Goal: Task Accomplishment & Management: Use online tool/utility

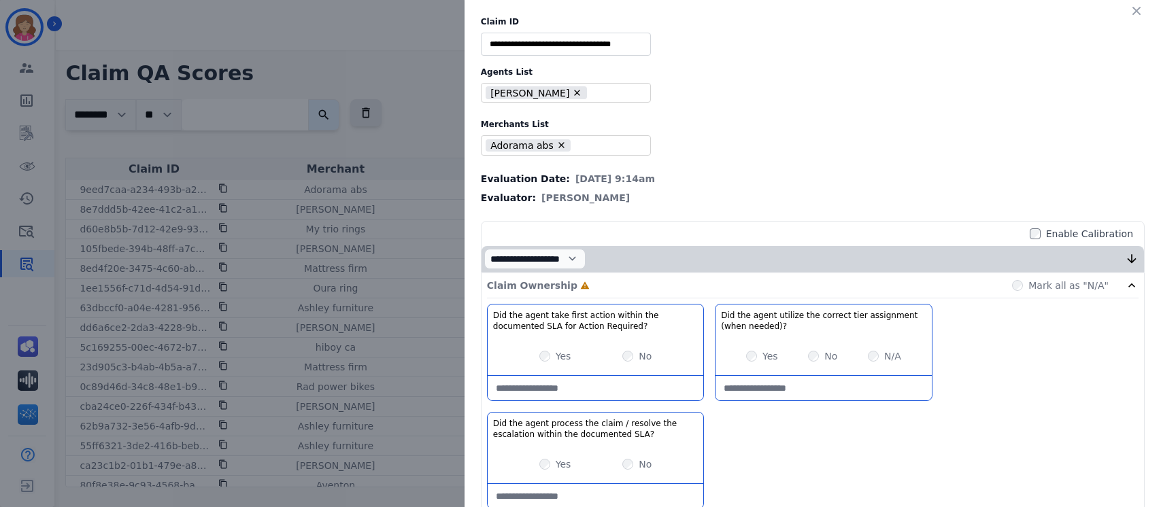
select select "*"
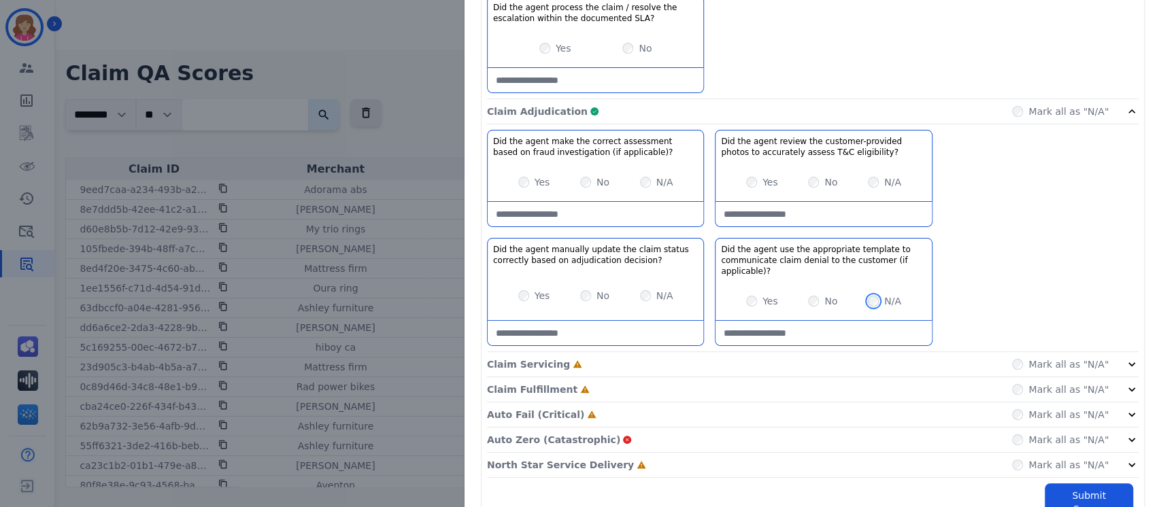
scroll to position [437, 0]
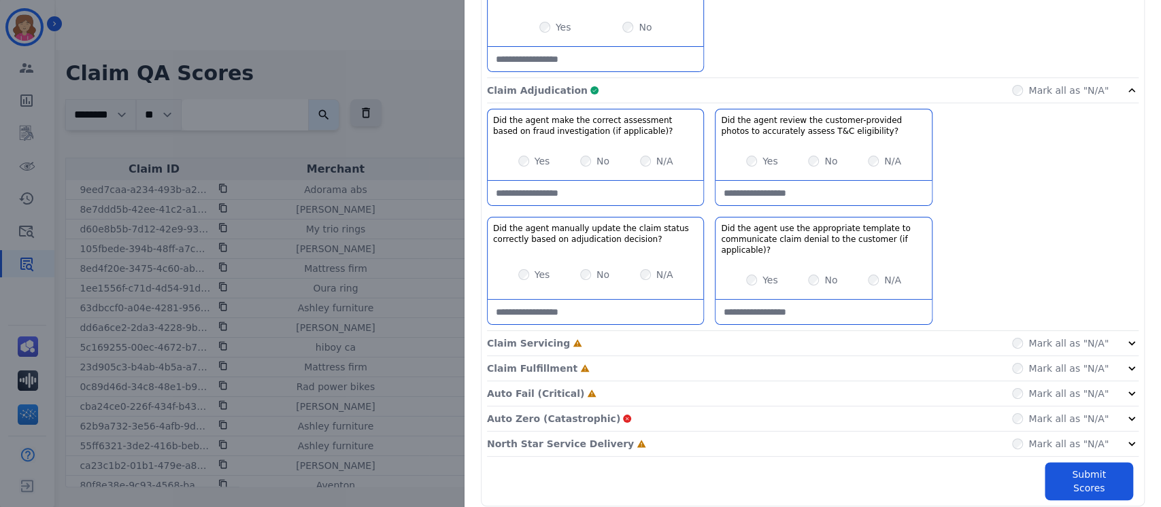
click at [1125, 339] on icon at bounding box center [1132, 344] width 14 height 14
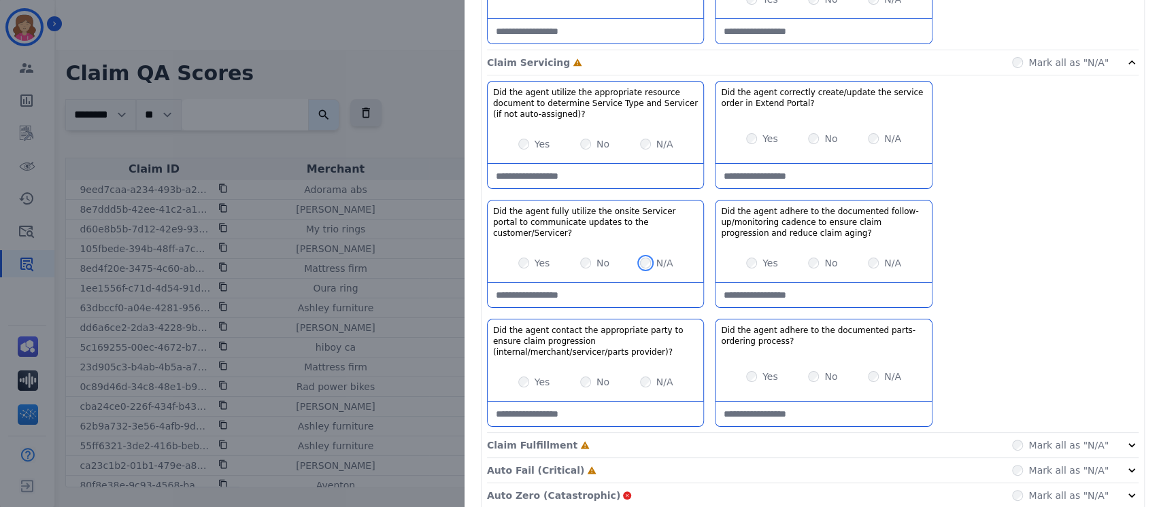
scroll to position [794, 0]
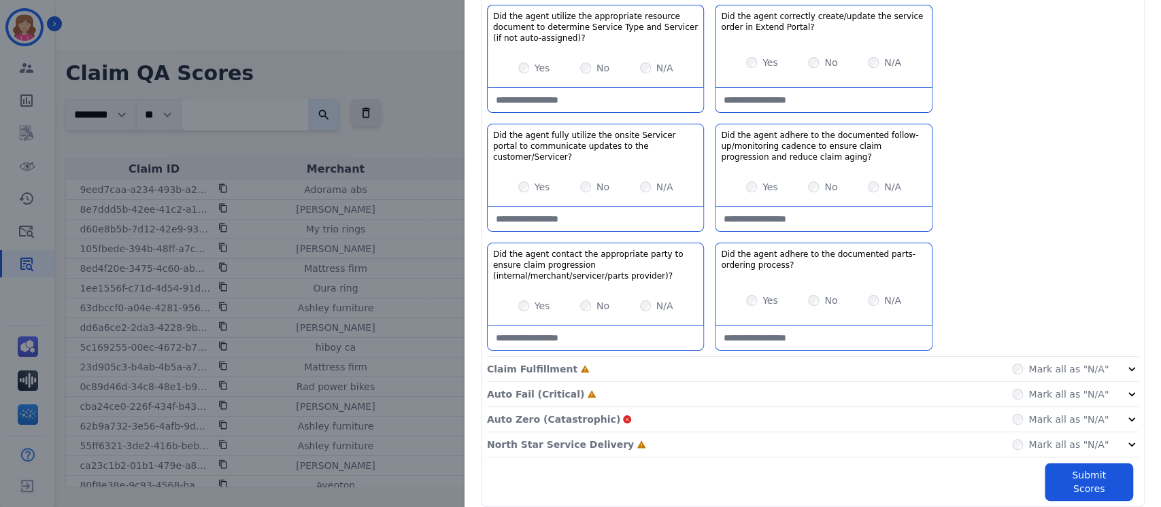
click at [1125, 363] on icon at bounding box center [1132, 369] width 14 height 14
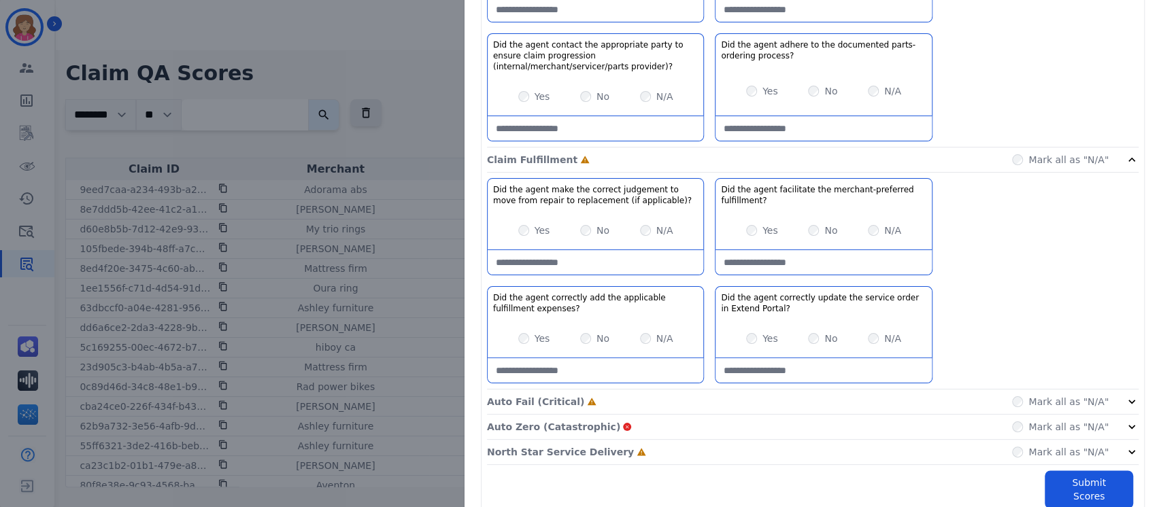
scroll to position [1011, 0]
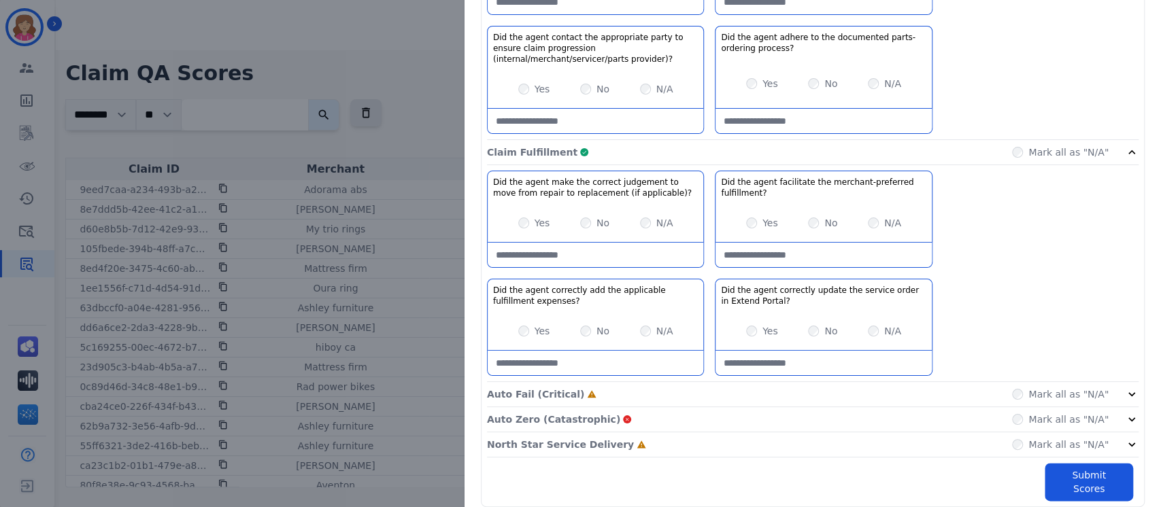
click at [1125, 388] on icon at bounding box center [1132, 395] width 14 height 14
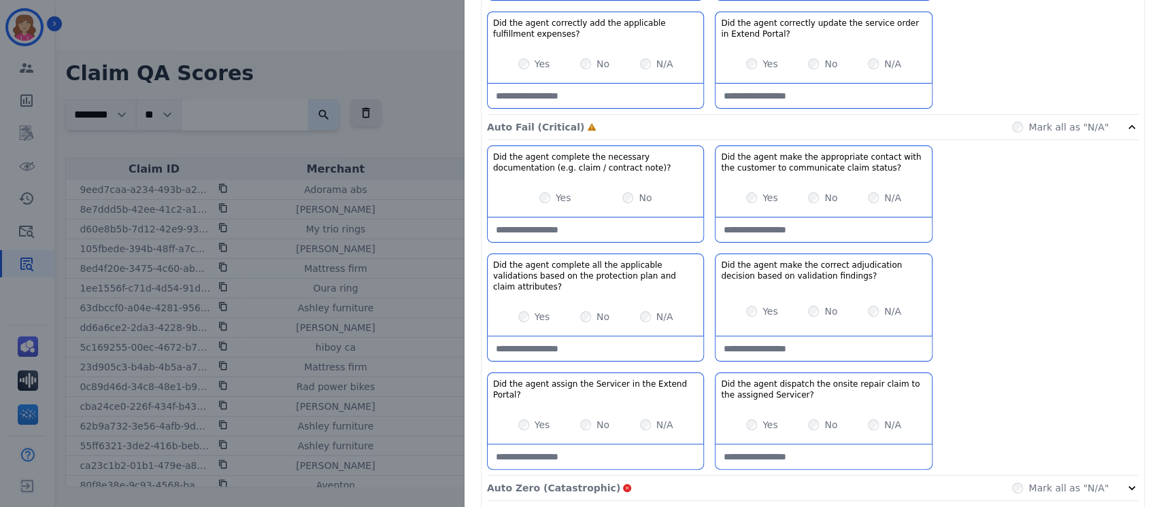
scroll to position [1336, 0]
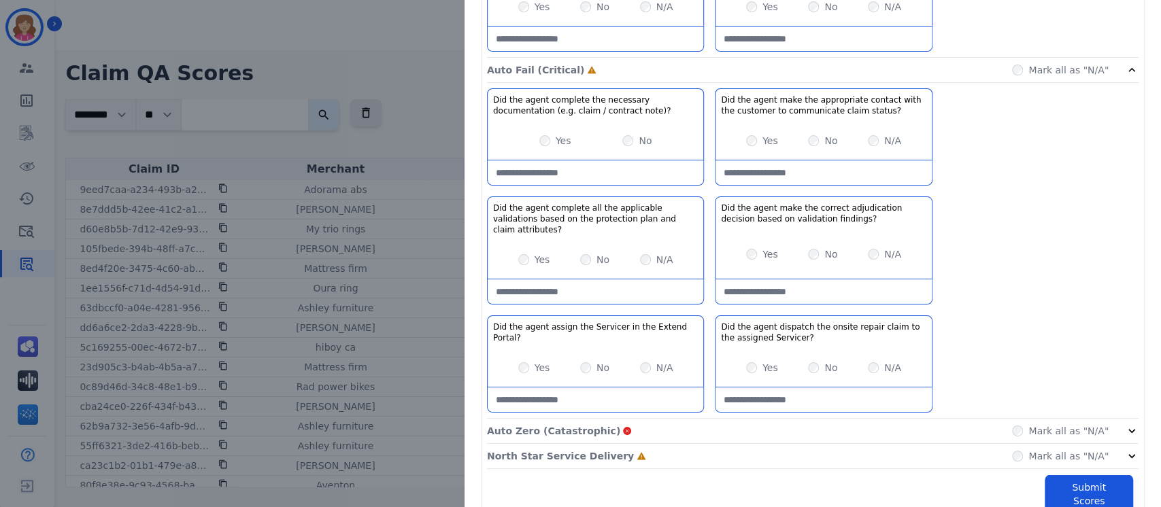
click at [640, 361] on div "N/A" at bounding box center [656, 368] width 33 height 14
click at [1126, 424] on icon at bounding box center [1132, 431] width 14 height 14
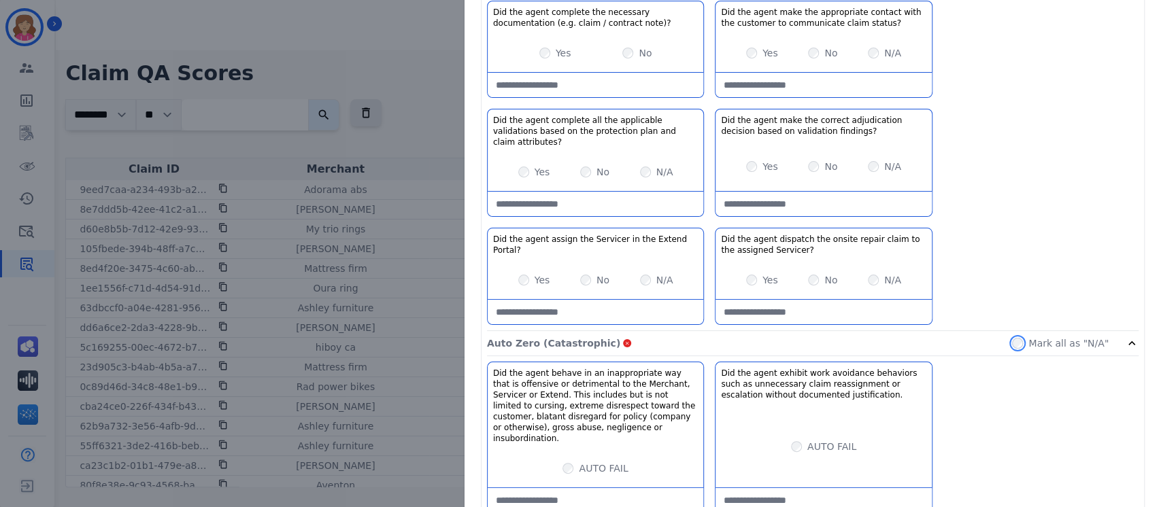
scroll to position [1487, 0]
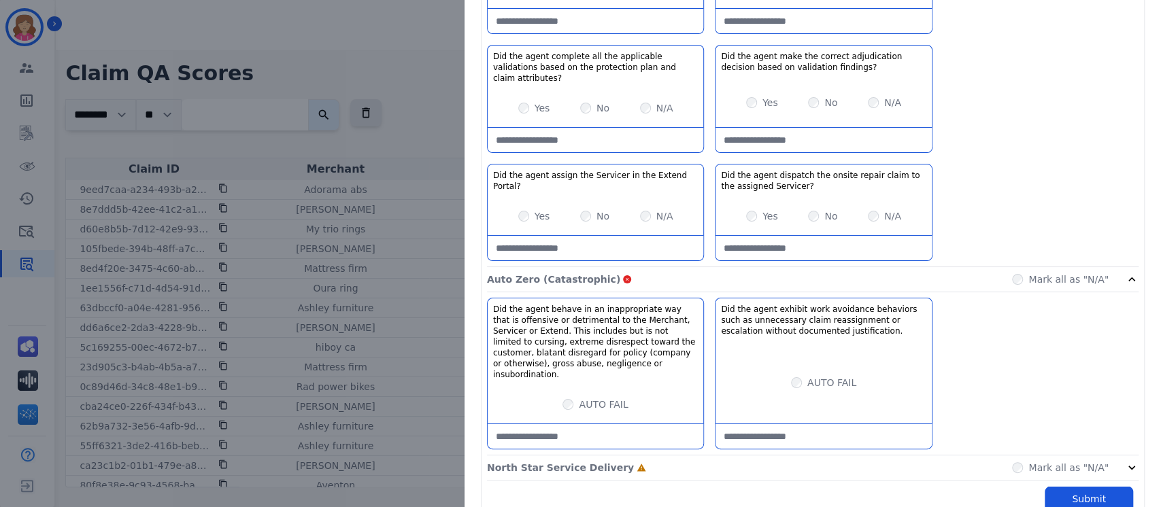
click at [1125, 461] on icon at bounding box center [1132, 468] width 14 height 14
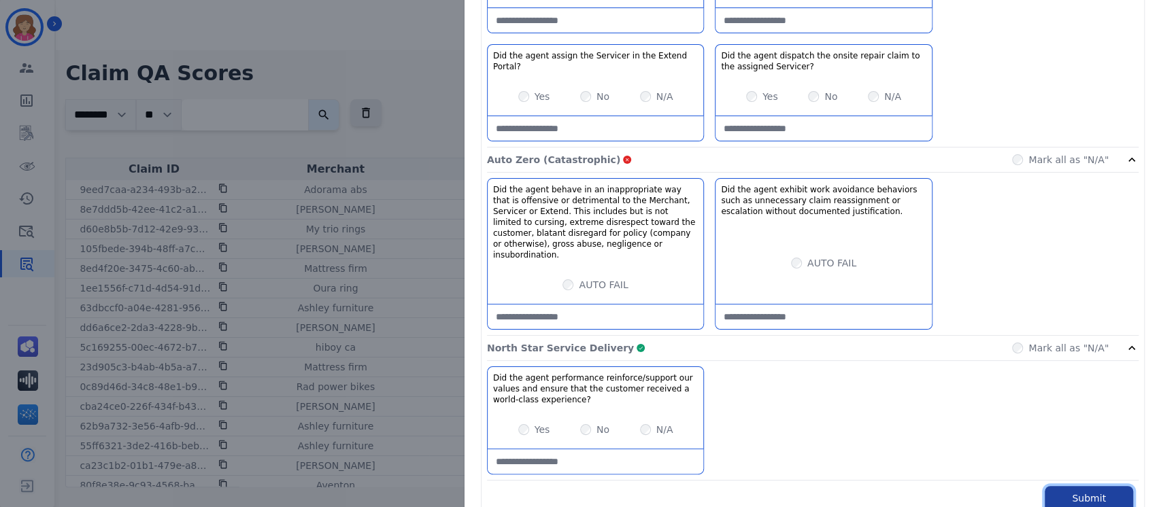
click at [1068, 486] on button "Submit Scores" at bounding box center [1089, 505] width 88 height 38
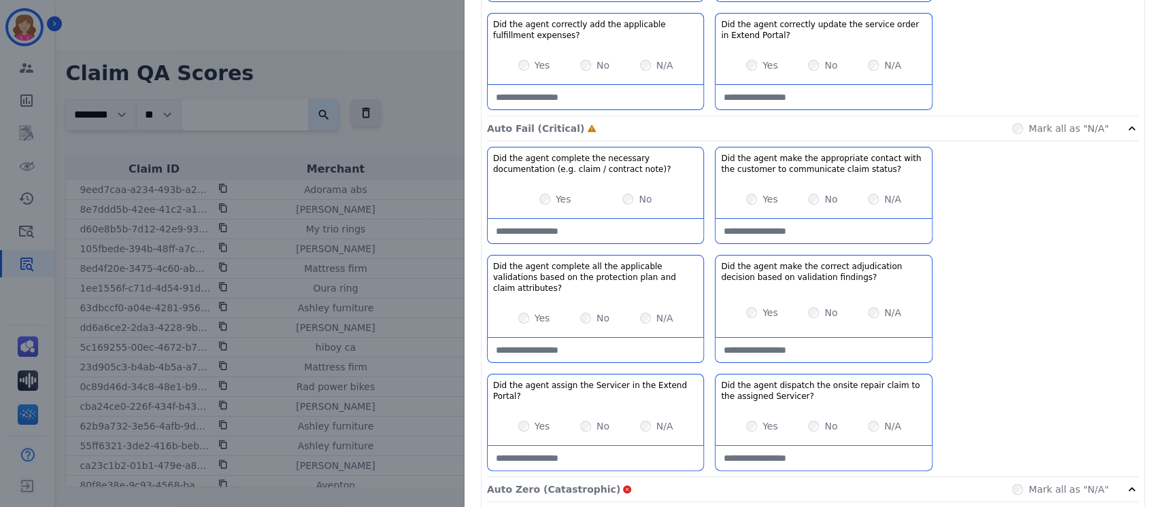
scroll to position [1272, 0]
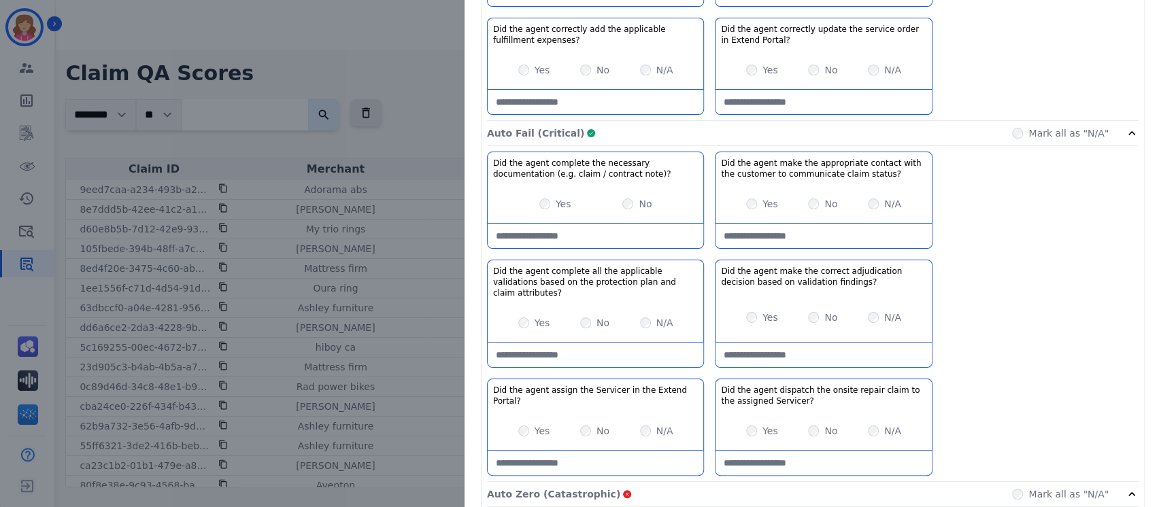
drag, startPoint x: 1154, startPoint y: 330, endPoint x: 1137, endPoint y: 213, distance: 118.9
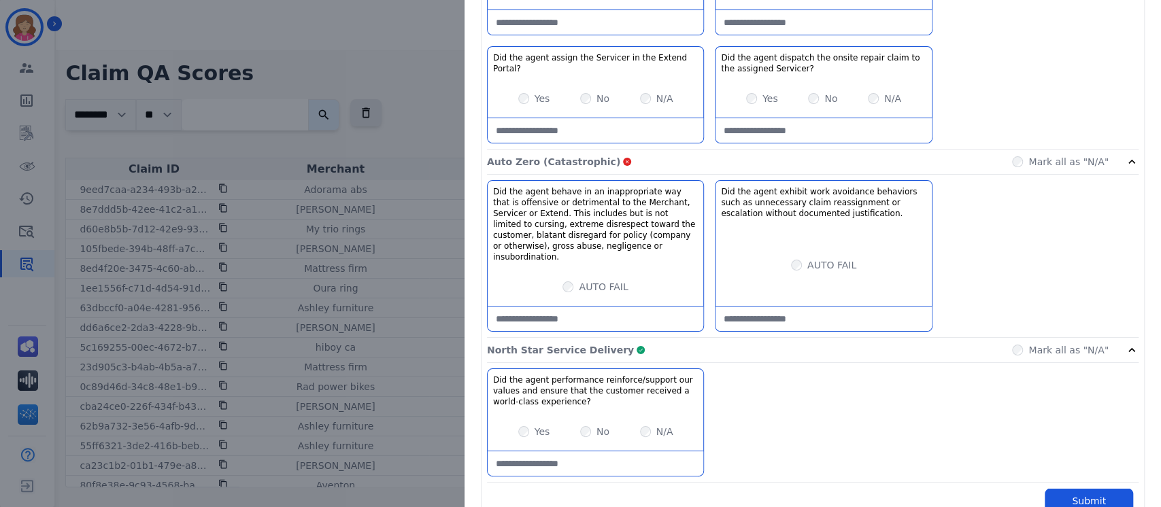
scroll to position [1607, 0]
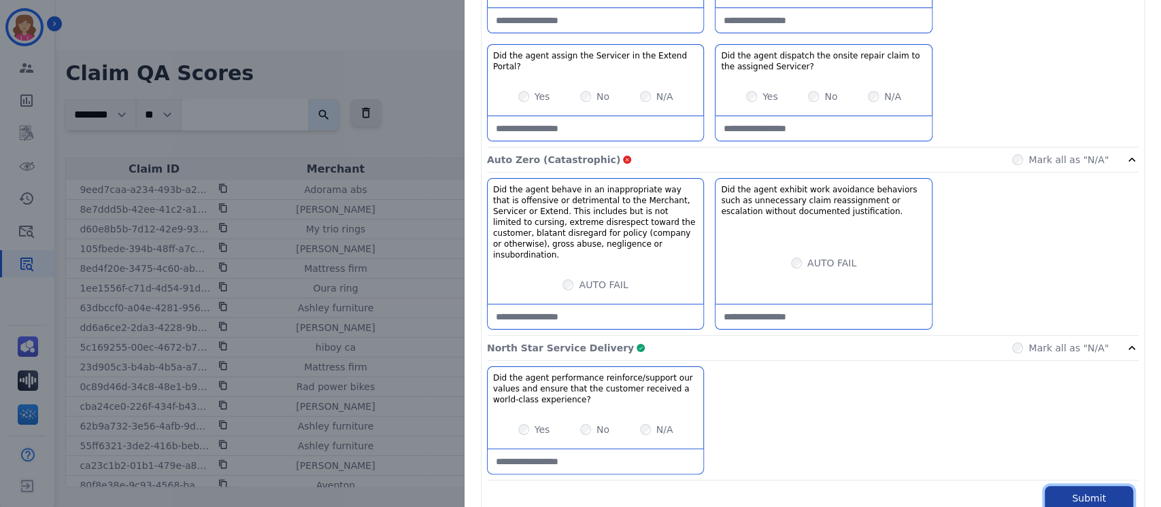
click at [1074, 486] on button "Submit Scores" at bounding box center [1089, 505] width 88 height 38
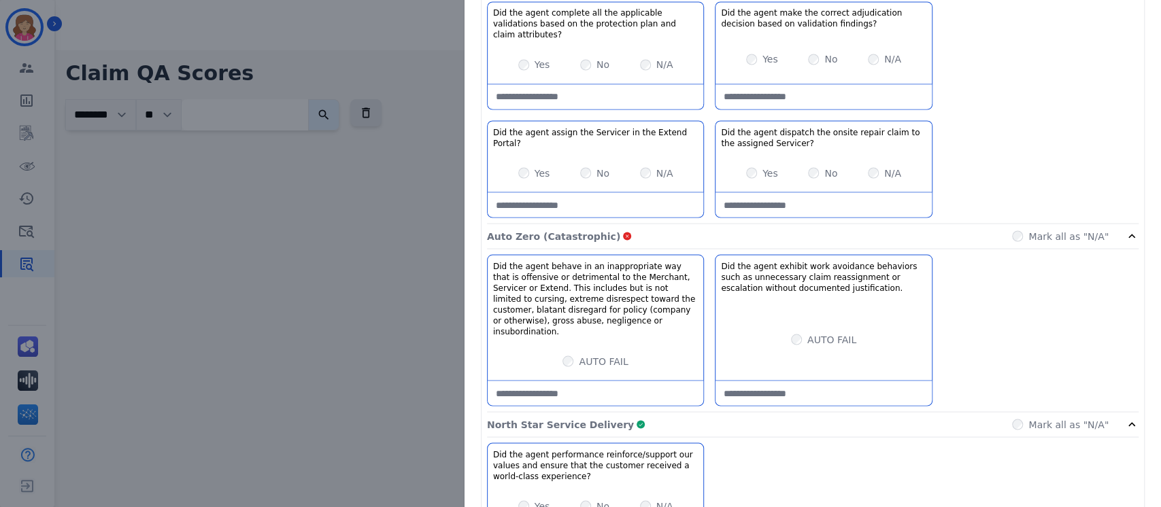
scroll to position [1683, 0]
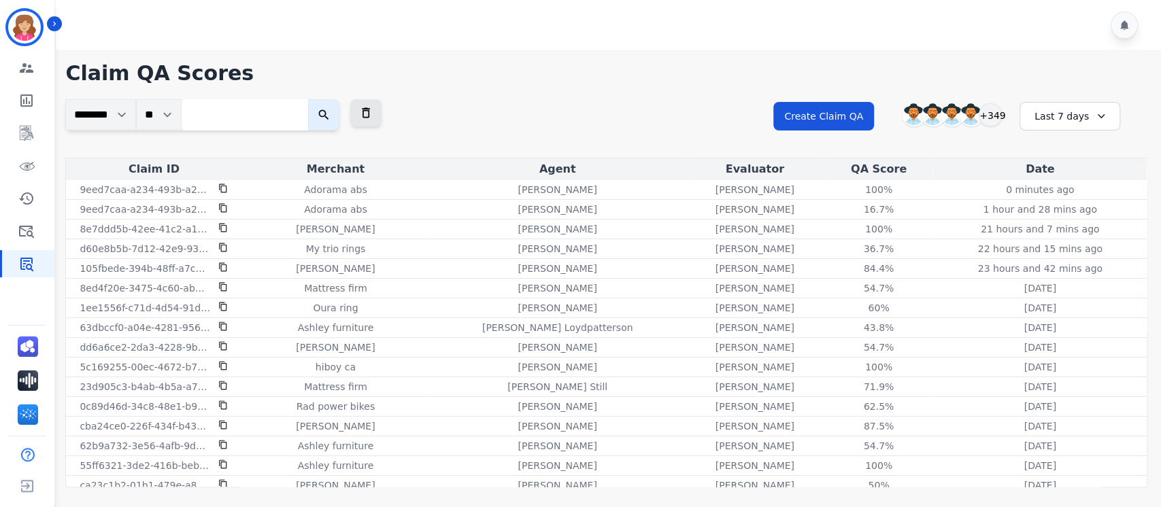
click at [245, 113] on input "search" at bounding box center [245, 114] width 126 height 31
paste input "**********"
type input "**********"
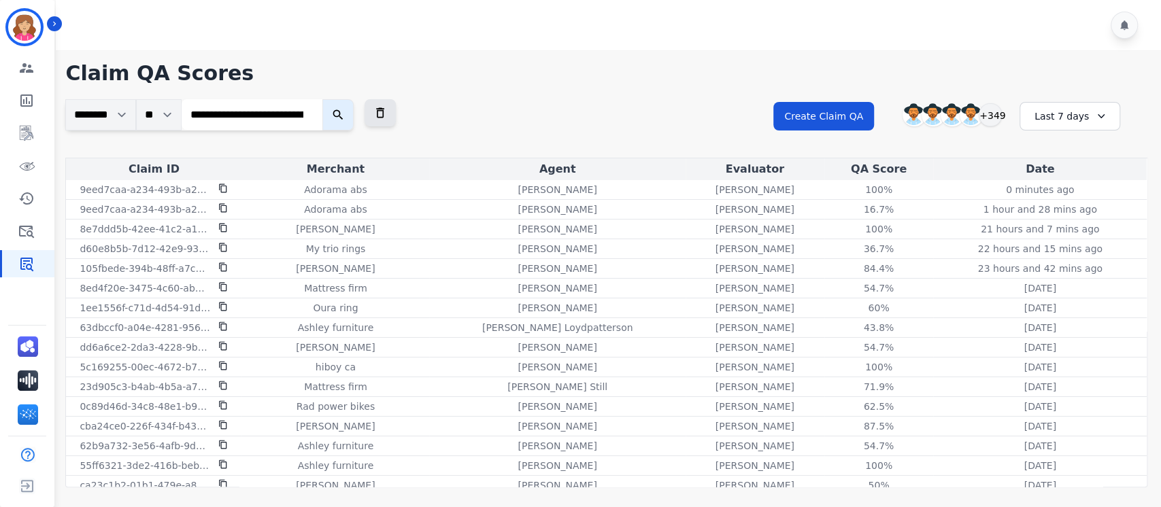
click at [341, 111] on icon "submit" at bounding box center [338, 115] width 14 height 14
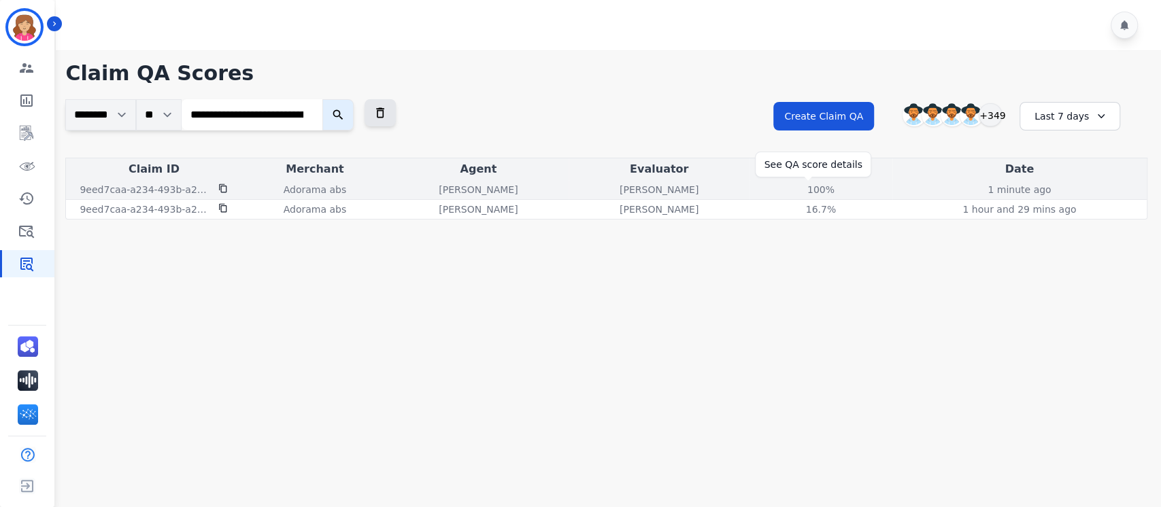
click at [803, 186] on div "100%" at bounding box center [820, 190] width 61 height 14
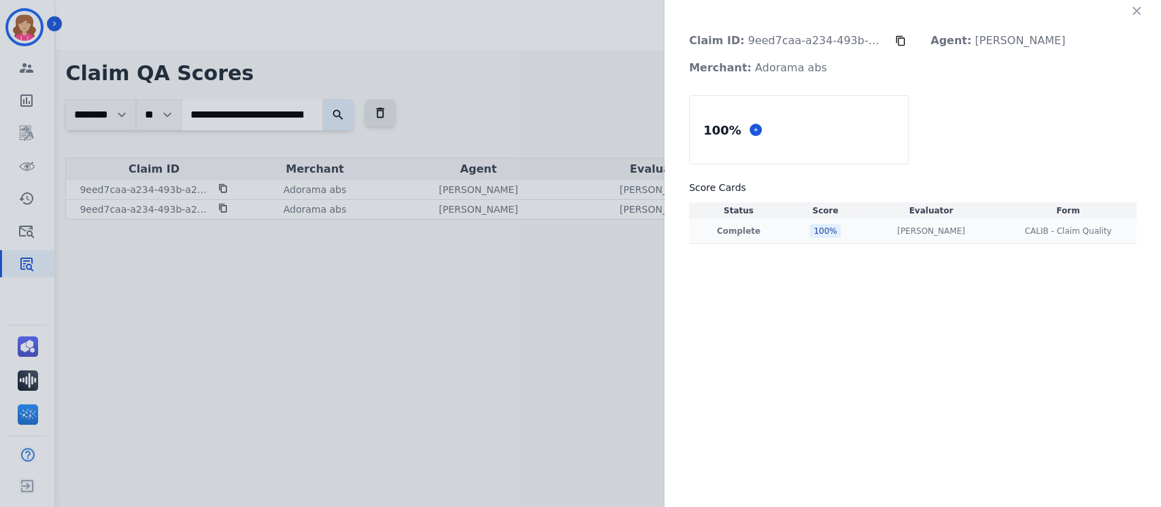
click at [738, 236] on p "Complete" at bounding box center [739, 231] width 94 height 11
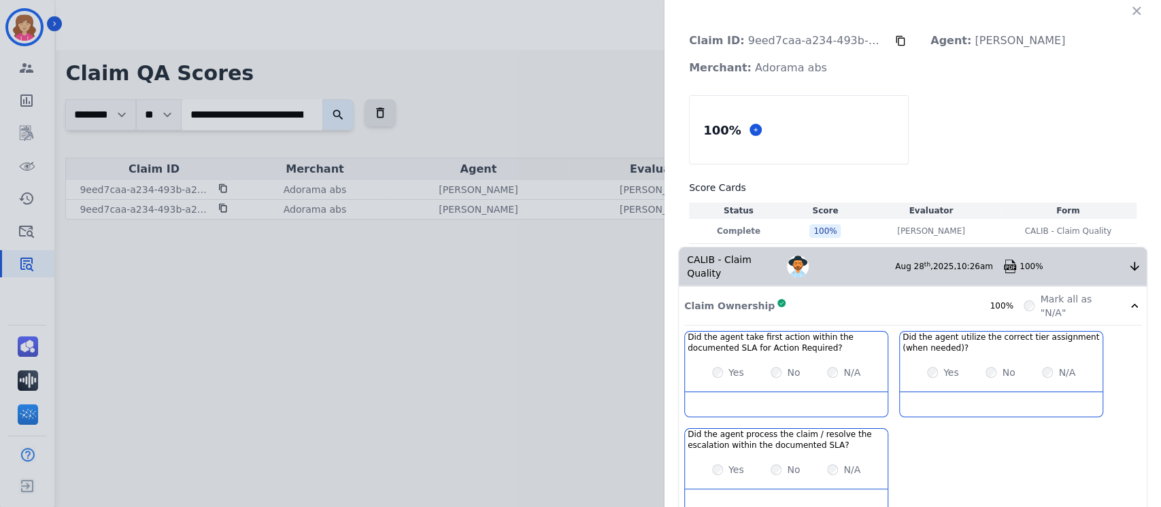
click at [1130, 262] on icon at bounding box center [1134, 266] width 9 height 9
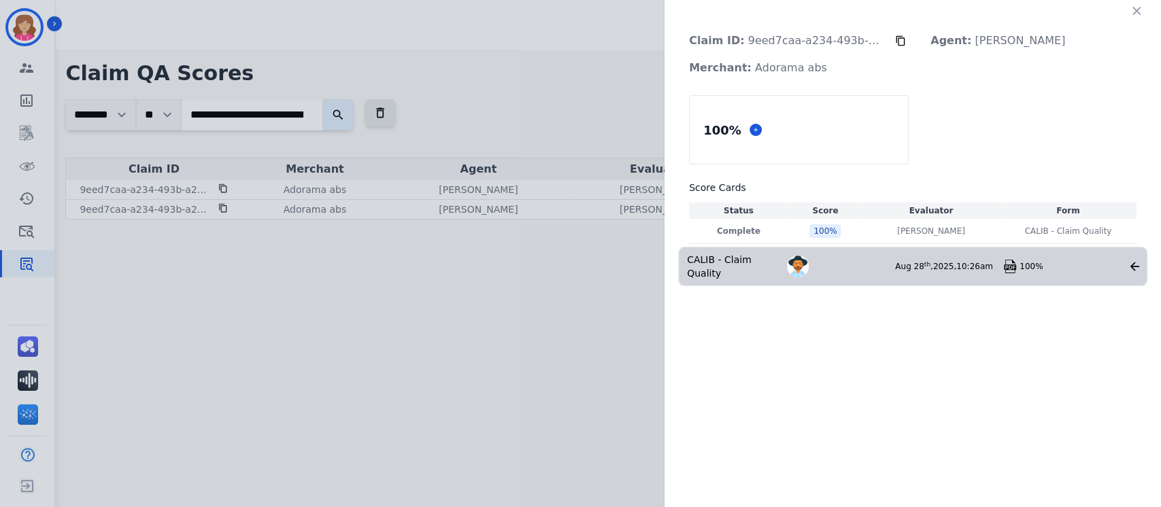
click at [1140, 260] on icon at bounding box center [1135, 267] width 14 height 14
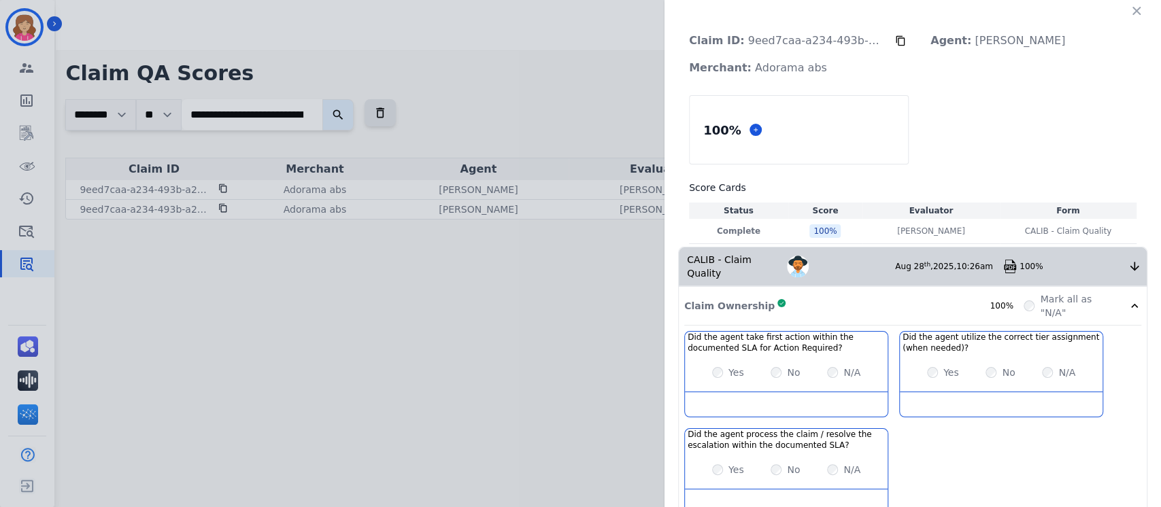
click at [1019, 261] on div "100%" at bounding box center [1073, 266] width 108 height 11
click at [1004, 260] on img at bounding box center [1010, 267] width 14 height 14
click at [1132, 10] on icon "button" at bounding box center [1136, 11] width 8 height 8
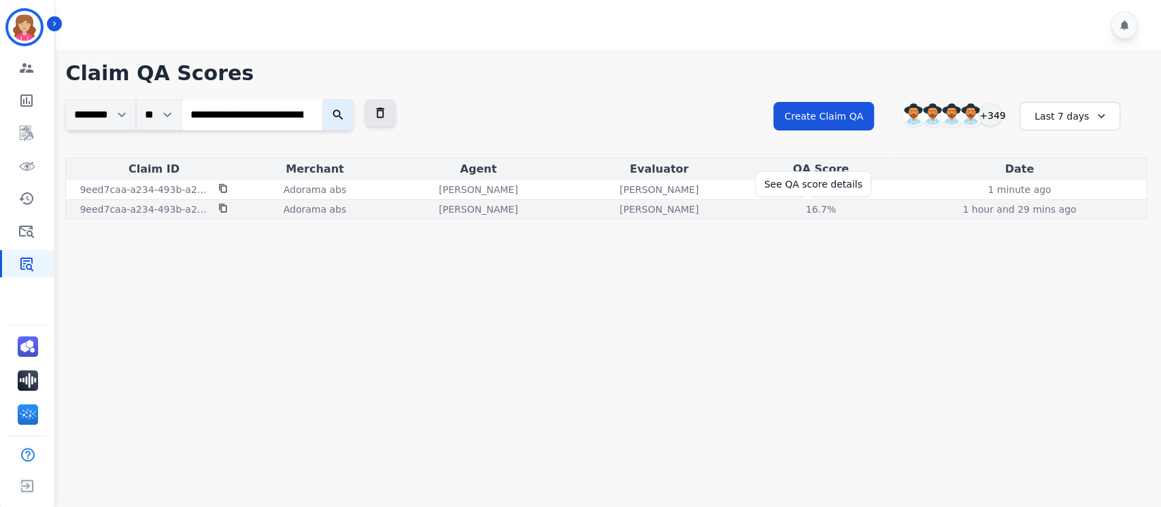
click at [807, 210] on div "16.7%" at bounding box center [820, 210] width 61 height 14
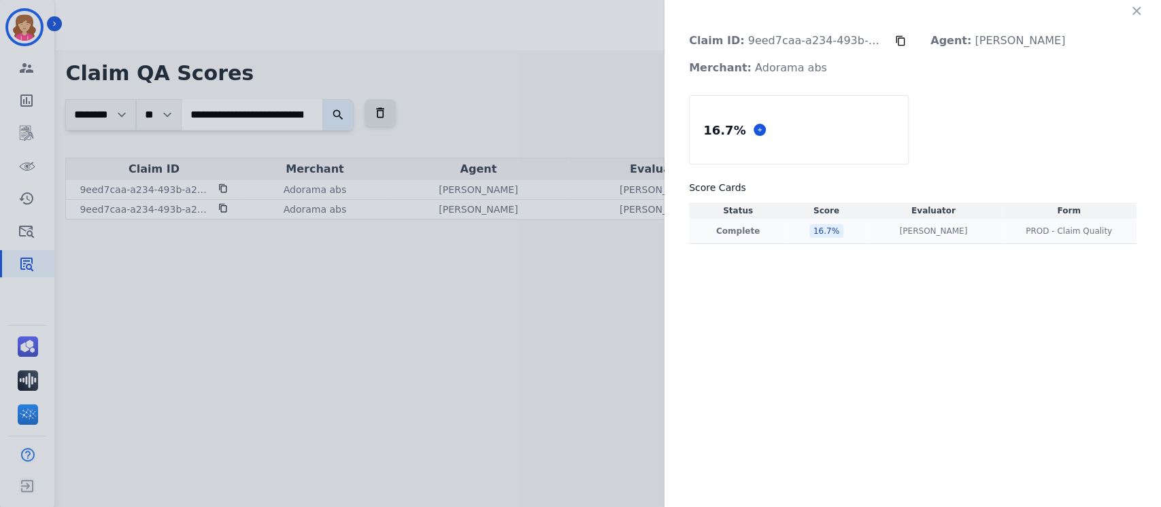
click at [747, 231] on p "Complete" at bounding box center [738, 231] width 92 height 11
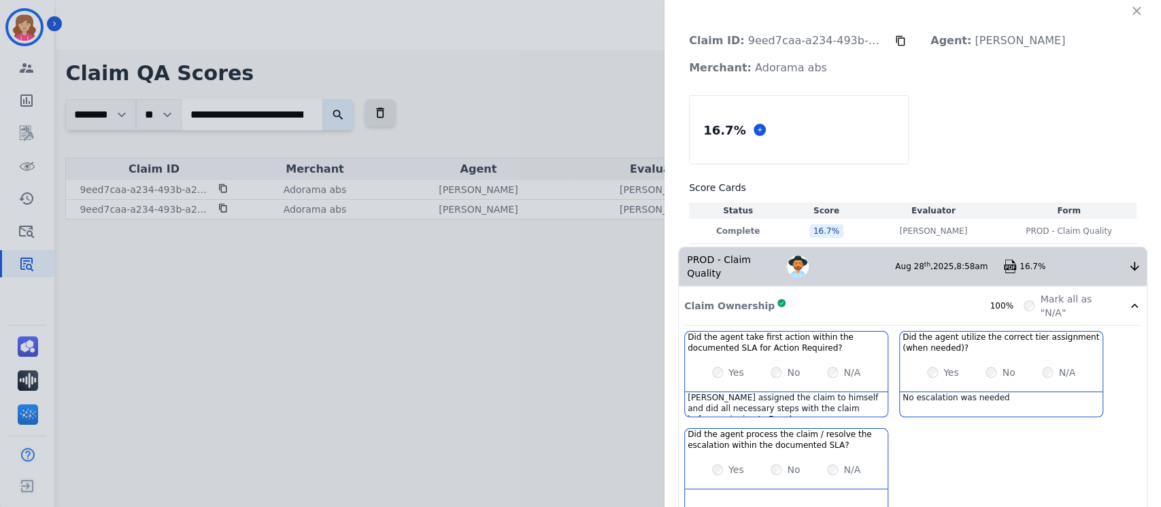
click at [1006, 260] on img at bounding box center [1010, 267] width 14 height 14
click at [1130, 9] on icon "button" at bounding box center [1137, 11] width 14 height 14
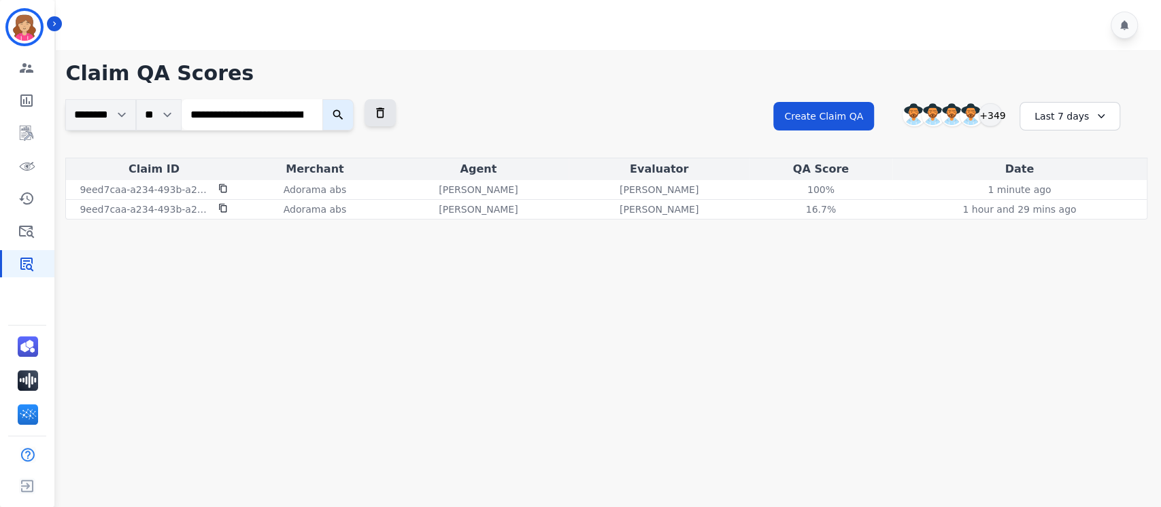
click at [341, 114] on icon "submit" at bounding box center [338, 115] width 14 height 14
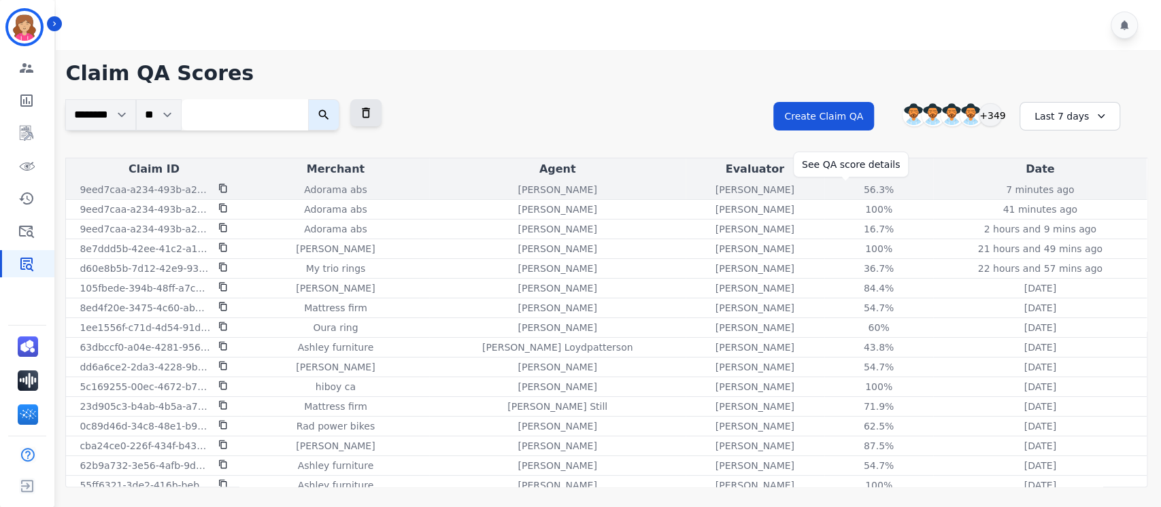
click at [848, 188] on div "56.3%" at bounding box center [878, 190] width 61 height 14
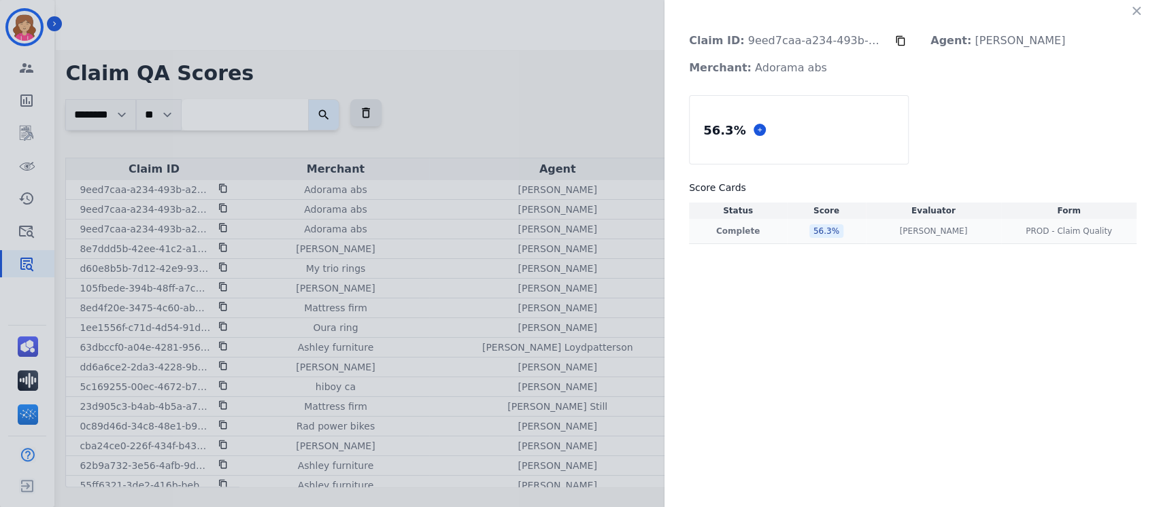
click at [745, 236] on p "Complete" at bounding box center [738, 231] width 92 height 11
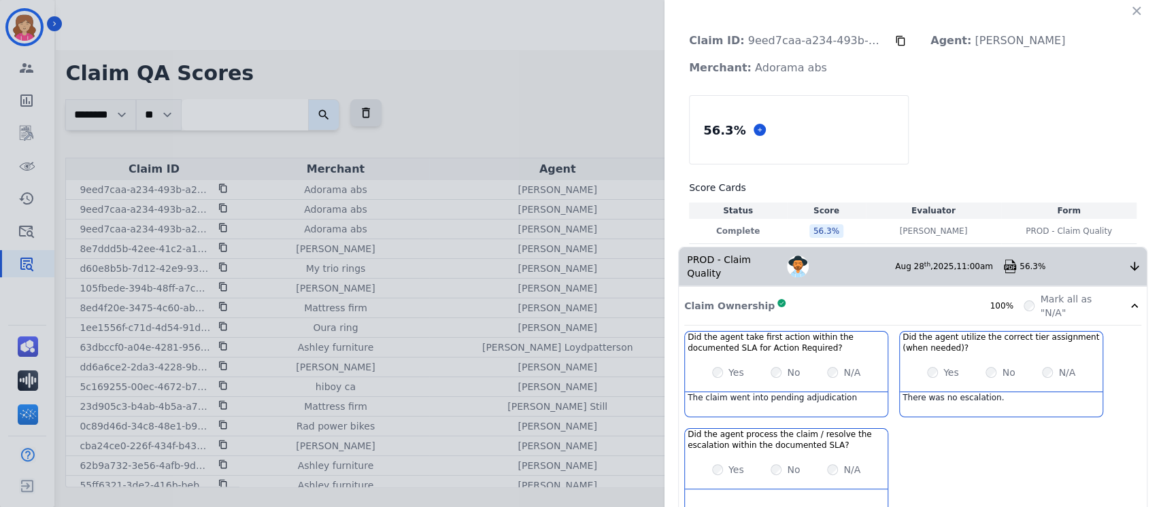
click at [1006, 260] on img at bounding box center [1010, 267] width 14 height 14
